Goal: Task Accomplishment & Management: Use online tool/utility

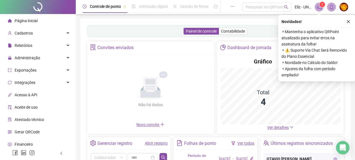
click at [349, 21] on icon "close" at bounding box center [348, 21] width 3 height 3
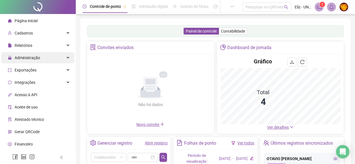
drag, startPoint x: 58, startPoint y: 57, endPoint x: 61, endPoint y: 55, distance: 3.9
click at [61, 55] on div "Administração" at bounding box center [37, 57] width 73 height 11
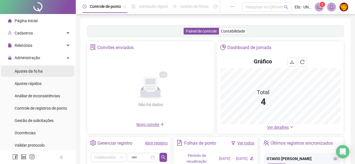
click at [38, 71] on span "Ajustes da folha" at bounding box center [29, 71] width 28 height 4
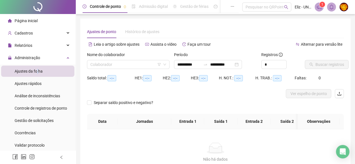
type input "**********"
click at [122, 65] on input "search" at bounding box center [125, 64] width 71 height 8
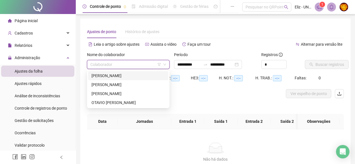
click at [117, 76] on div "[PERSON_NAME]" at bounding box center [127, 76] width 73 height 6
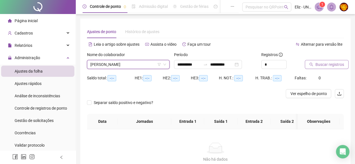
click at [323, 66] on span "Buscar registros" at bounding box center [329, 64] width 29 height 6
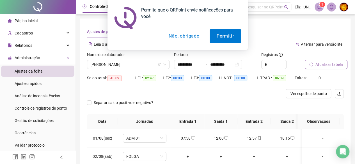
click at [195, 35] on button "Não, obrigado" at bounding box center [183, 36] width 45 height 14
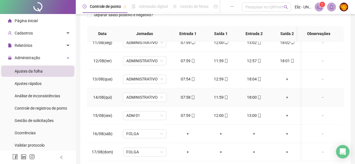
scroll to position [116, 0]
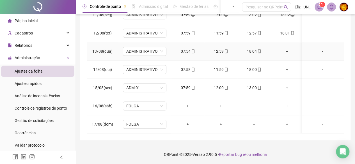
click at [287, 48] on div "+" at bounding box center [287, 51] width 24 height 6
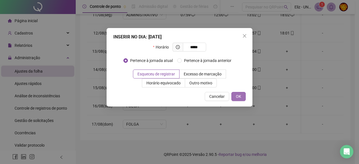
type input "*****"
click at [237, 95] on span "OK" at bounding box center [238, 96] width 5 height 6
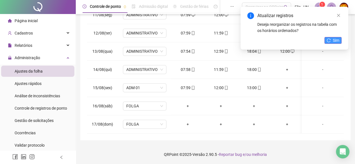
click at [330, 43] on button "Sim" at bounding box center [332, 40] width 17 height 7
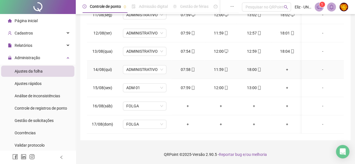
click at [285, 66] on div "+" at bounding box center [287, 69] width 24 height 6
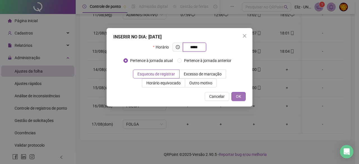
type input "*****"
click at [241, 97] on button "OK" at bounding box center [238, 96] width 14 height 9
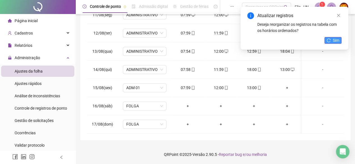
click at [332, 37] on button "Sim" at bounding box center [332, 40] width 17 height 7
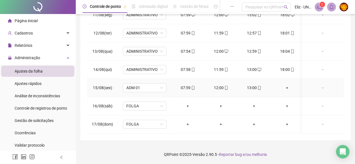
click at [287, 85] on div "+" at bounding box center [287, 88] width 24 height 6
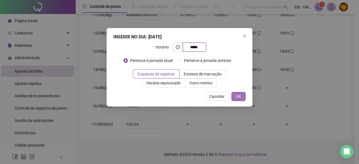
type input "*****"
click at [238, 97] on span "OK" at bounding box center [238, 96] width 5 height 6
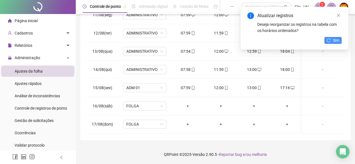
click at [329, 40] on icon "reload" at bounding box center [328, 40] width 4 height 4
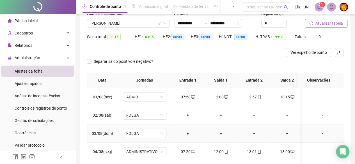
scroll to position [0, 0]
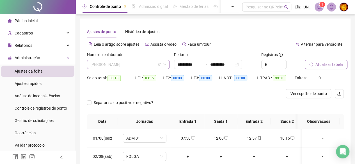
click at [148, 64] on span "[PERSON_NAME]" at bounding box center [128, 64] width 76 height 8
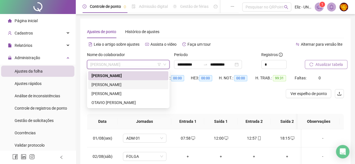
click at [123, 86] on div "[PERSON_NAME]" at bounding box center [127, 85] width 73 height 6
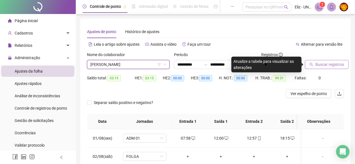
click at [327, 65] on span "Buscar registros" at bounding box center [329, 64] width 29 height 6
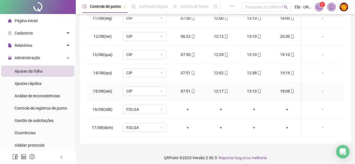
scroll to position [116, 0]
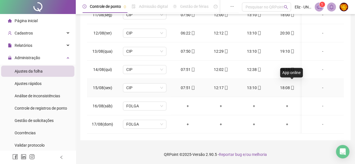
click at [291, 86] on icon "mobile" at bounding box center [292, 88] width 3 height 4
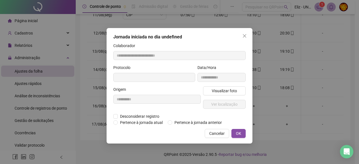
type input "**********"
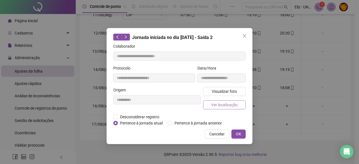
click at [221, 103] on span "Ver localização" at bounding box center [224, 105] width 26 height 6
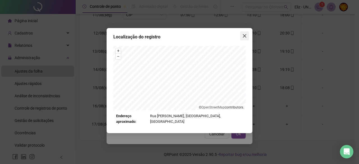
click at [243, 34] on icon "close" at bounding box center [244, 35] width 3 height 3
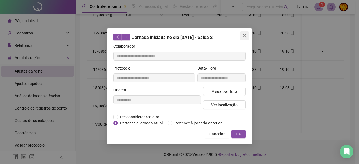
click at [246, 36] on icon "close" at bounding box center [244, 36] width 4 height 4
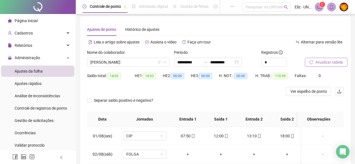
scroll to position [0, 0]
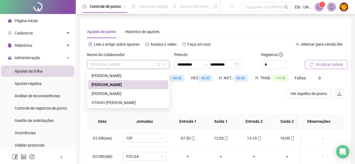
click at [146, 65] on span "[PERSON_NAME]" at bounding box center [128, 64] width 76 height 8
click at [113, 95] on div "[PERSON_NAME]" at bounding box center [127, 94] width 73 height 6
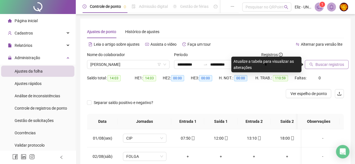
click at [325, 66] on span "Buscar registros" at bounding box center [329, 64] width 29 height 6
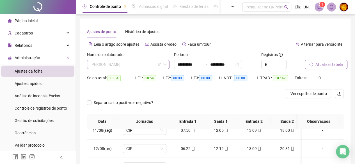
click at [139, 65] on span "[PERSON_NAME]" at bounding box center [128, 64] width 76 height 8
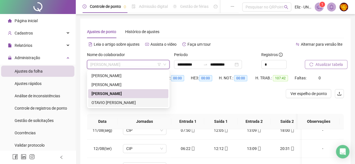
click at [111, 103] on div "OTAVIO [PERSON_NAME]" at bounding box center [127, 103] width 73 height 6
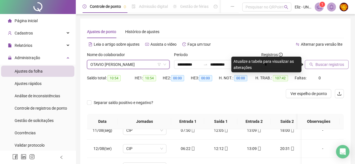
click at [330, 66] on span "Buscar registros" at bounding box center [329, 64] width 29 height 6
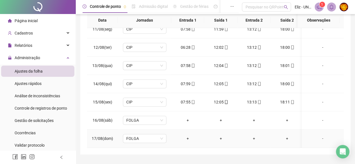
scroll to position [116, 0]
